Goal: Task Accomplishment & Management: Manage account settings

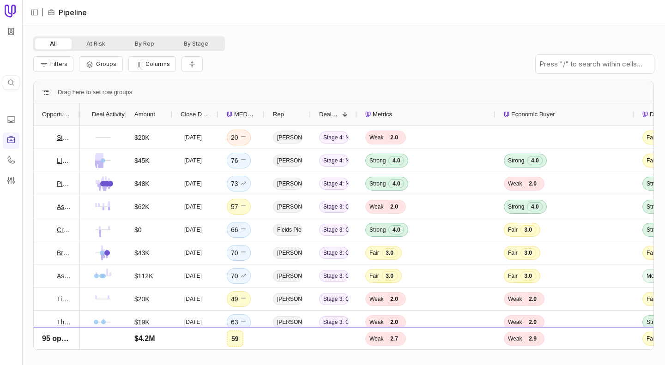
click at [312, 37] on div "All At Risk By Rep By Stage" at bounding box center [343, 44] width 621 height 15
click at [20, 61] on nav "Quick search... ⌘ K" at bounding box center [11, 182] width 22 height 365
click at [22, 61] on div at bounding box center [22, 182] width 3 height 365
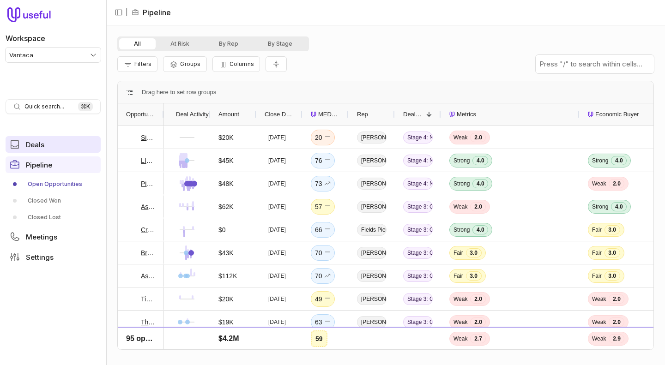
click at [31, 144] on span "Deals" at bounding box center [35, 144] width 18 height 7
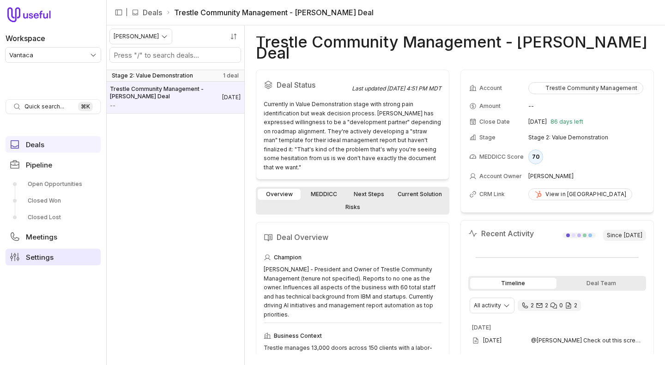
click at [49, 260] on span "Settings" at bounding box center [40, 257] width 28 height 7
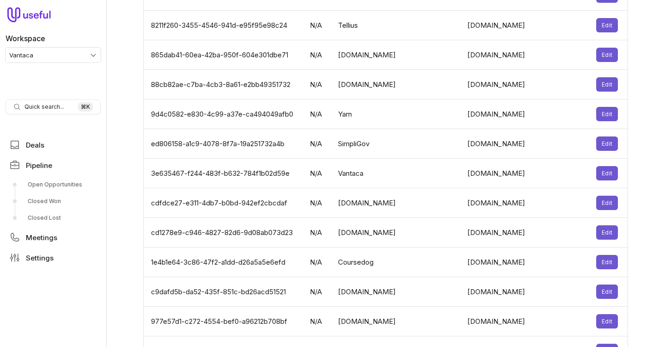
scroll to position [3006, 0]
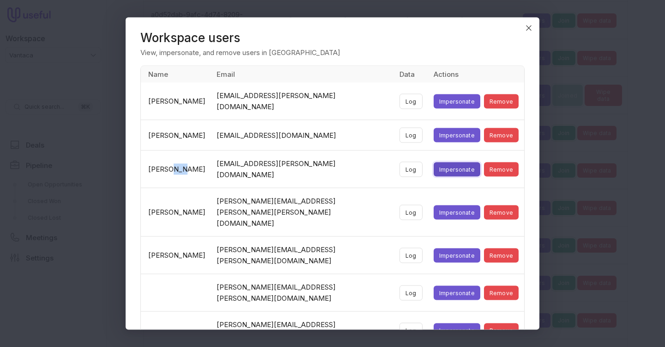
click at [438, 162] on button "Impersonate" at bounding box center [457, 169] width 47 height 14
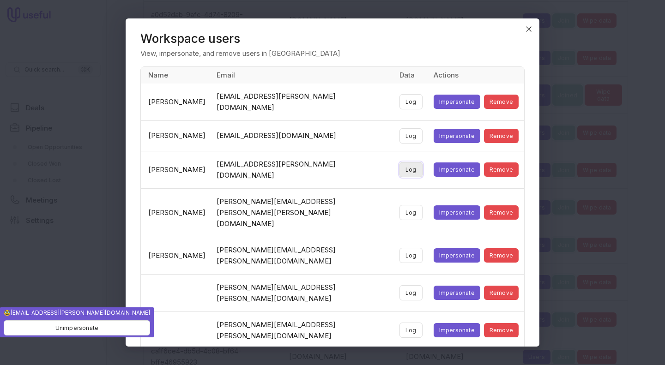
click at [401, 165] on button "Log" at bounding box center [411, 169] width 23 height 15
click at [529, 30] on icon "Close" at bounding box center [529, 29] width 8 height 8
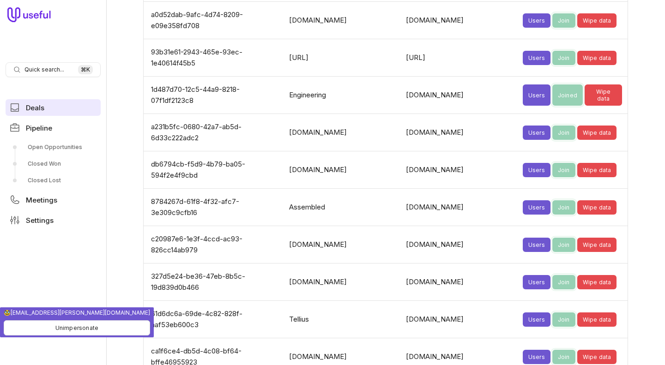
click at [61, 110] on link "Deals" at bounding box center [53, 107] width 95 height 17
